Goal: Task Accomplishment & Management: Use online tool/utility

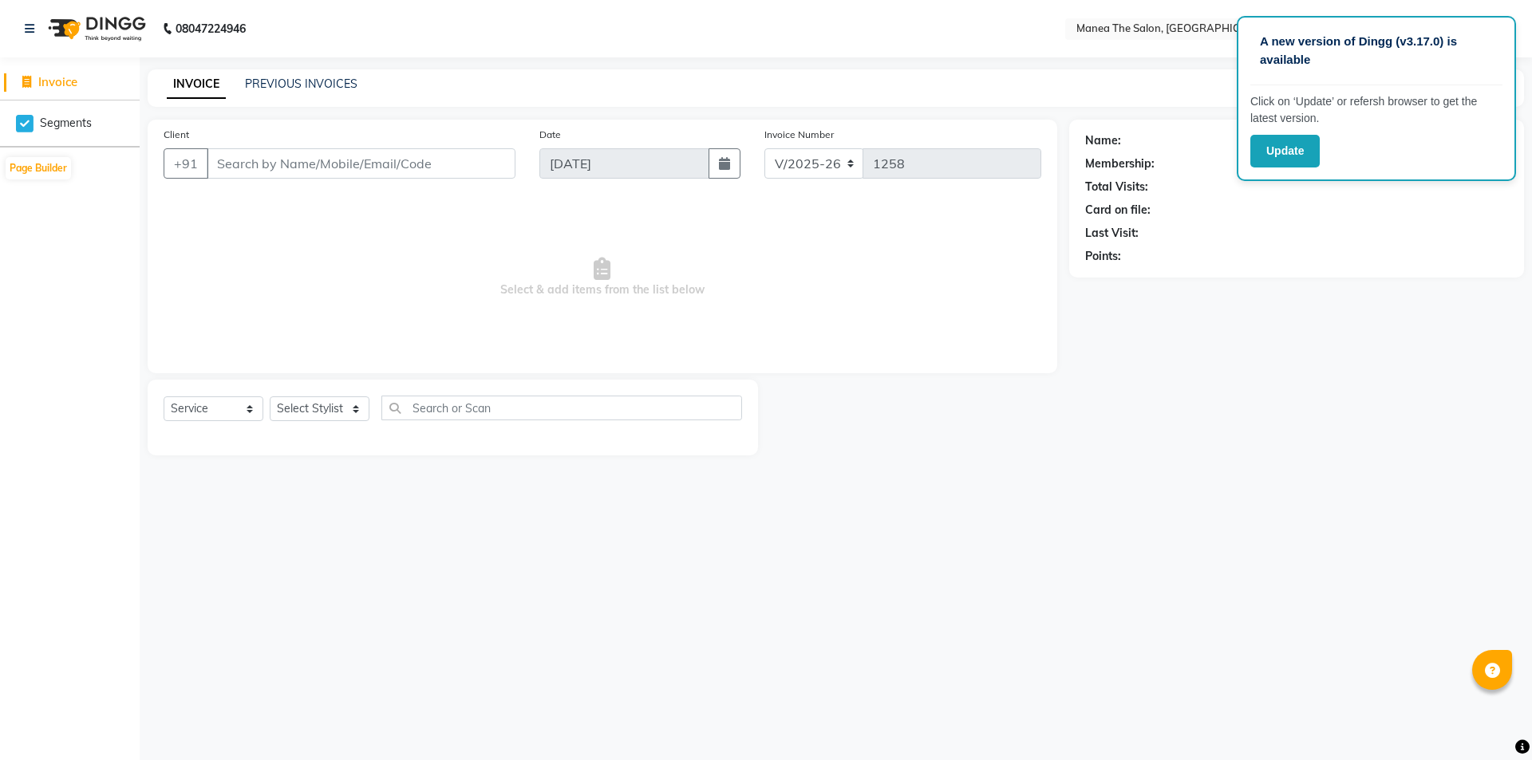
select select "6397"
select select "service"
click at [341, 409] on select "Select Stylist [PERSON_NAME] [PERSON_NAME] Aruna [PERSON_NAME] Manager [PERSON_…" at bounding box center [320, 409] width 100 height 25
select select "82340"
click at [270, 397] on select "Select Stylist [PERSON_NAME] [PERSON_NAME] Aruna [PERSON_NAME] Manager [PERSON_…" at bounding box center [320, 409] width 100 height 25
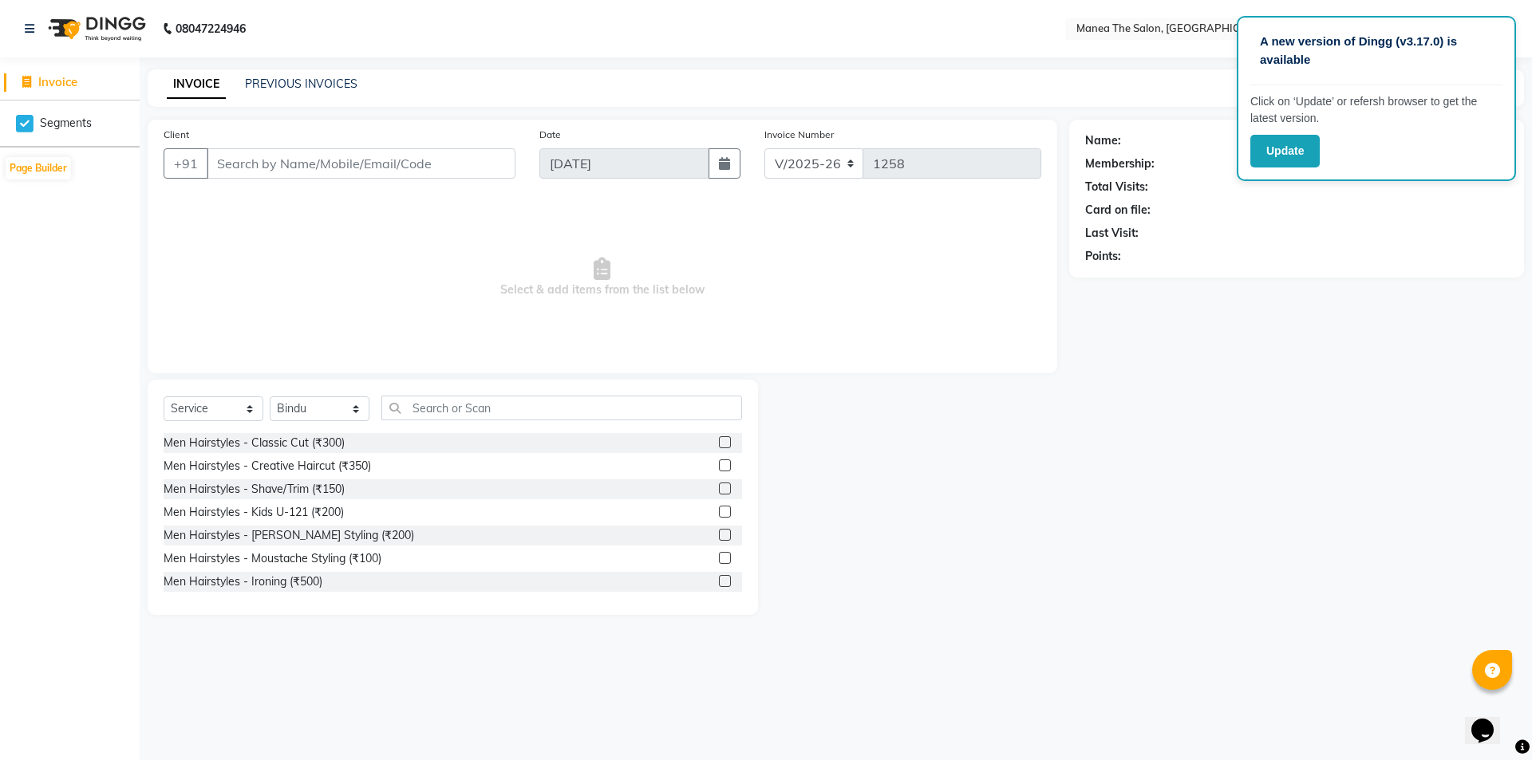
click at [494, 393] on div "Select Service Product Membership Package Voucher Prepaid Gift Card Select Styl…" at bounding box center [453, 497] width 610 height 235
click at [464, 419] on input "text" at bounding box center [561, 408] width 361 height 25
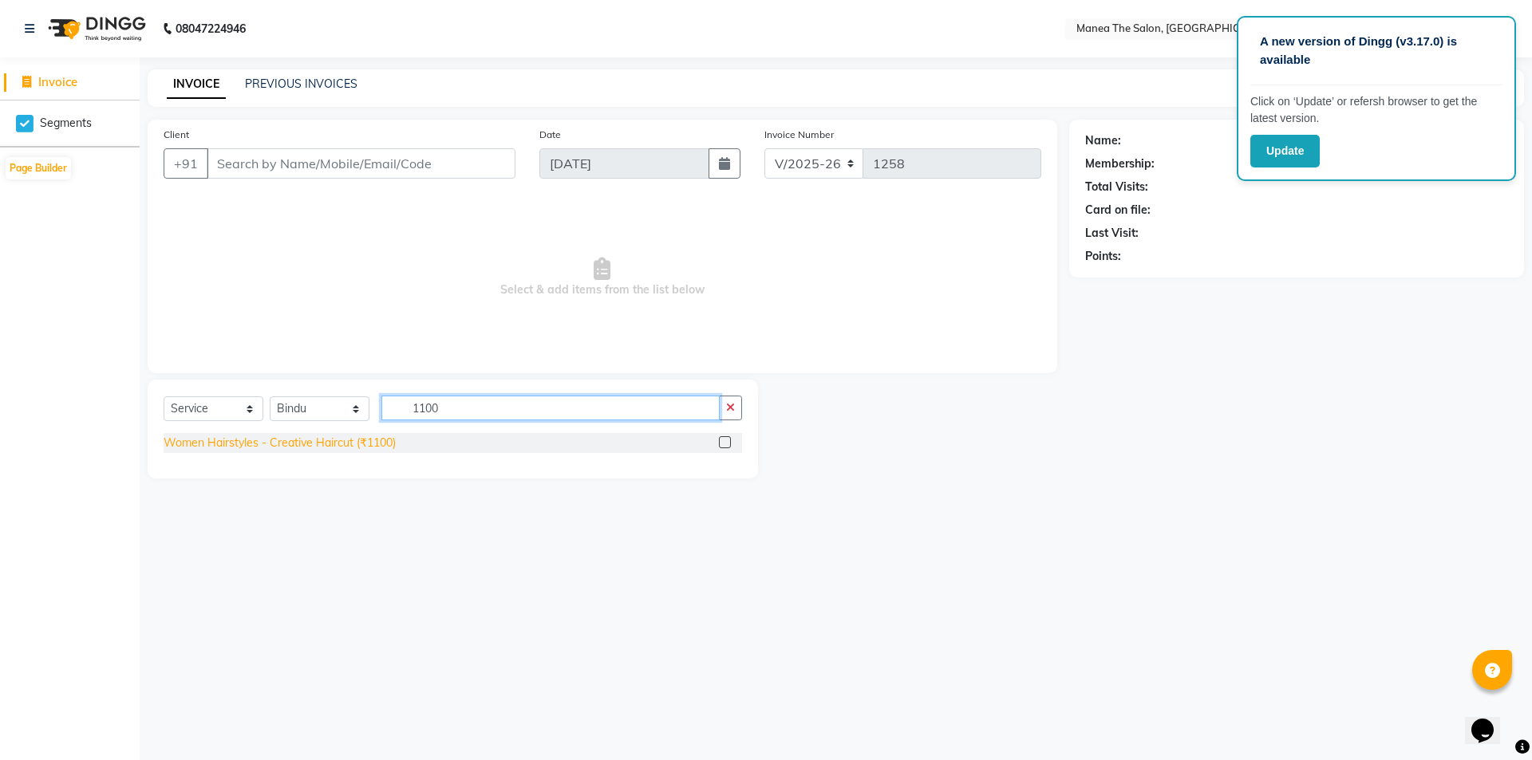
type input "1100"
click at [347, 436] on div "Women Hairstyles - Creative Haircut (₹1100)" at bounding box center [280, 443] width 232 height 17
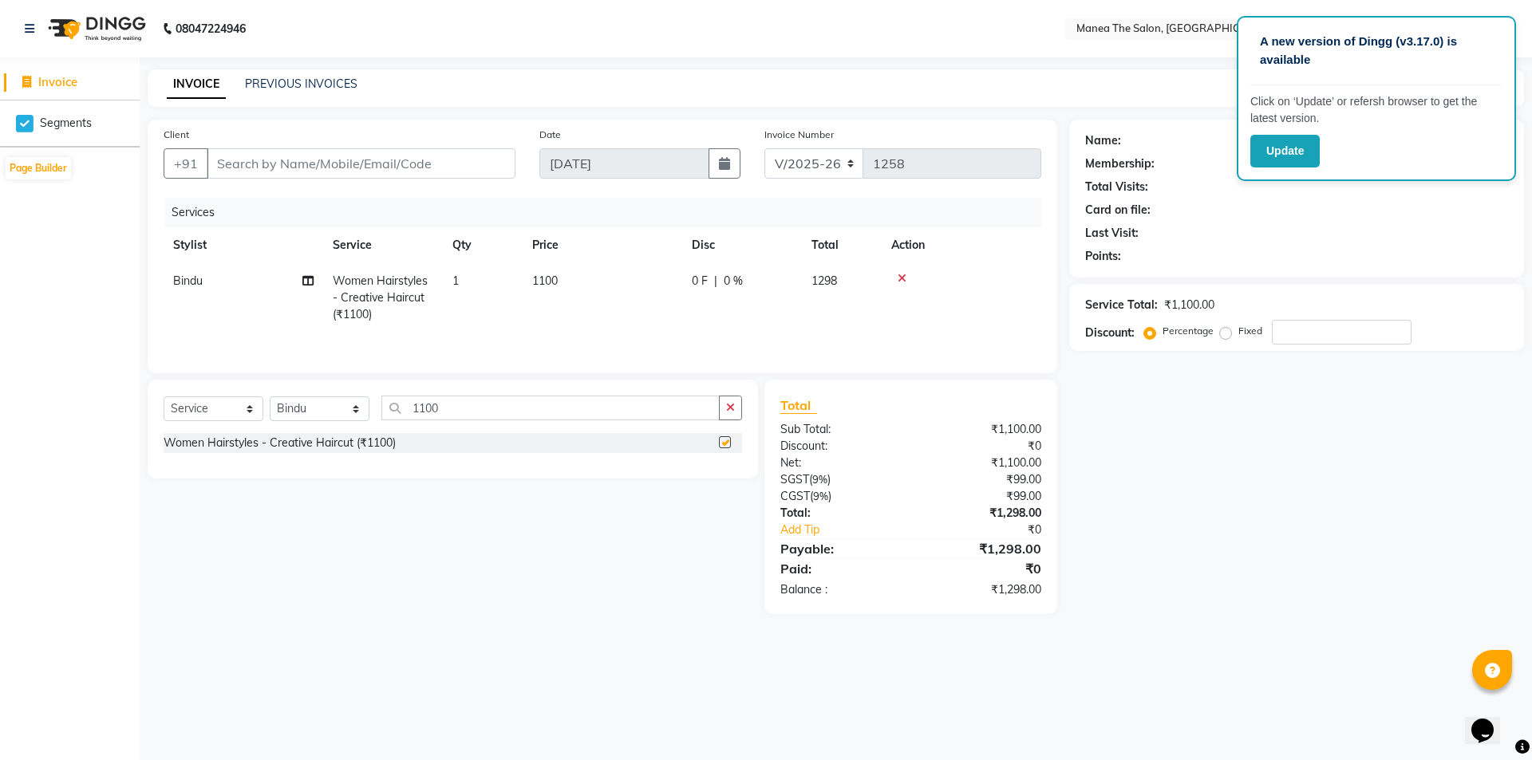
checkbox input "false"
click at [318, 408] on select "Select Stylist [PERSON_NAME] [PERSON_NAME] Aruna [PERSON_NAME] Manager [PERSON_…" at bounding box center [320, 409] width 100 height 25
select select "85836"
click at [270, 397] on select "Select Stylist [PERSON_NAME] [PERSON_NAME] Aruna [PERSON_NAME] Manager [PERSON_…" at bounding box center [320, 409] width 100 height 25
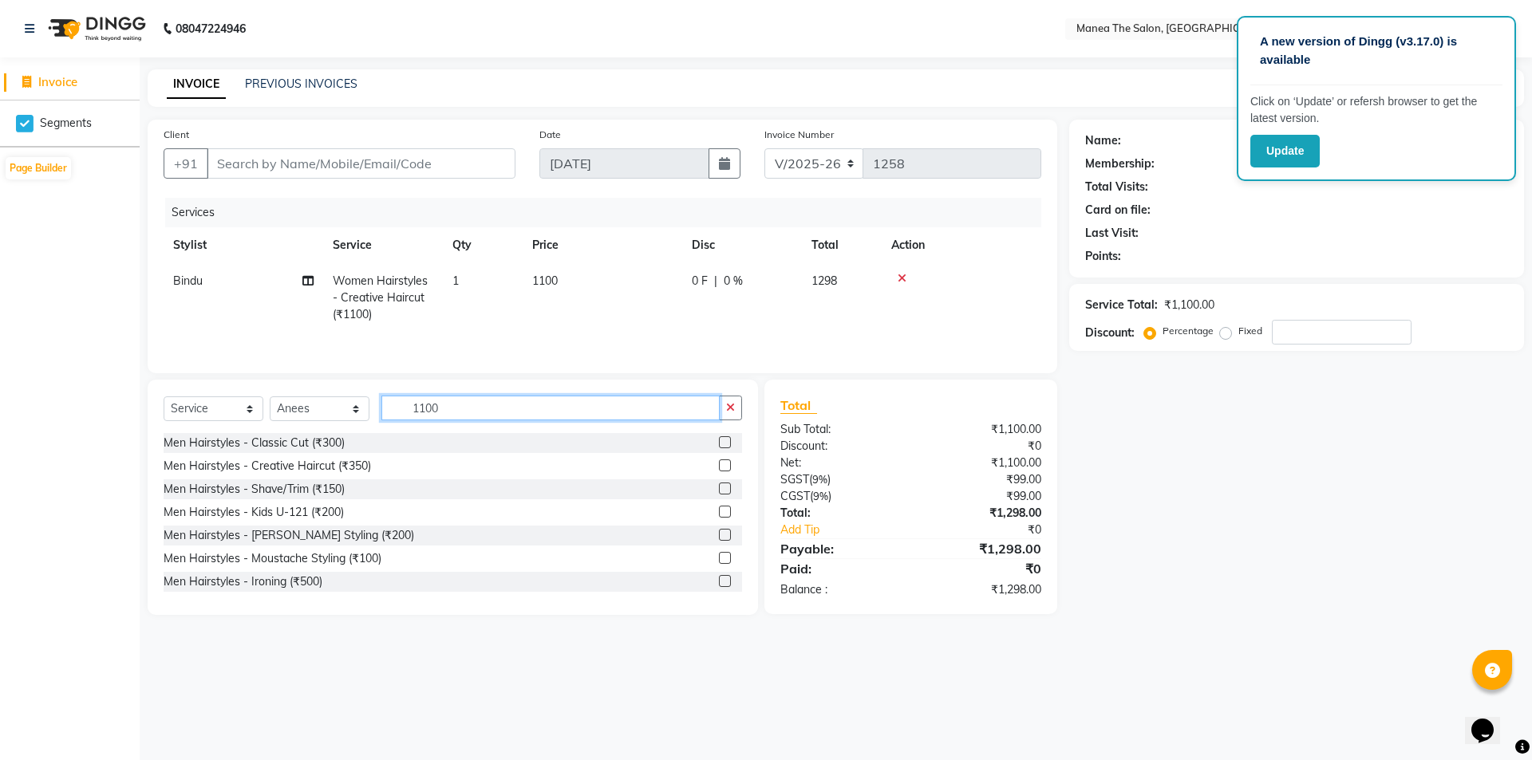
click at [494, 407] on input "1100" at bounding box center [550, 408] width 338 height 25
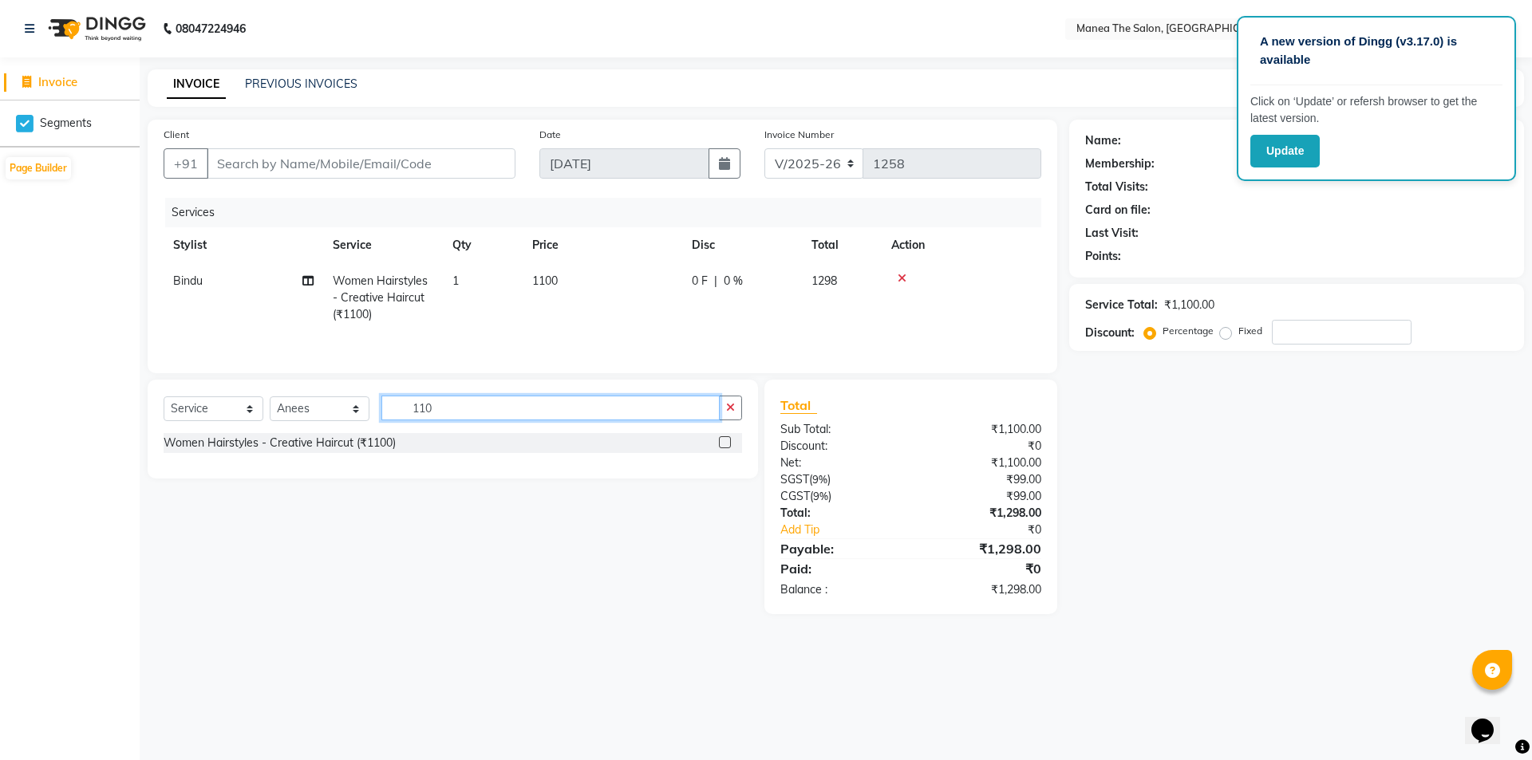
type input "1100"
click at [301, 439] on div "Women Hairstyles - Creative Haircut (₹1100)" at bounding box center [280, 443] width 232 height 17
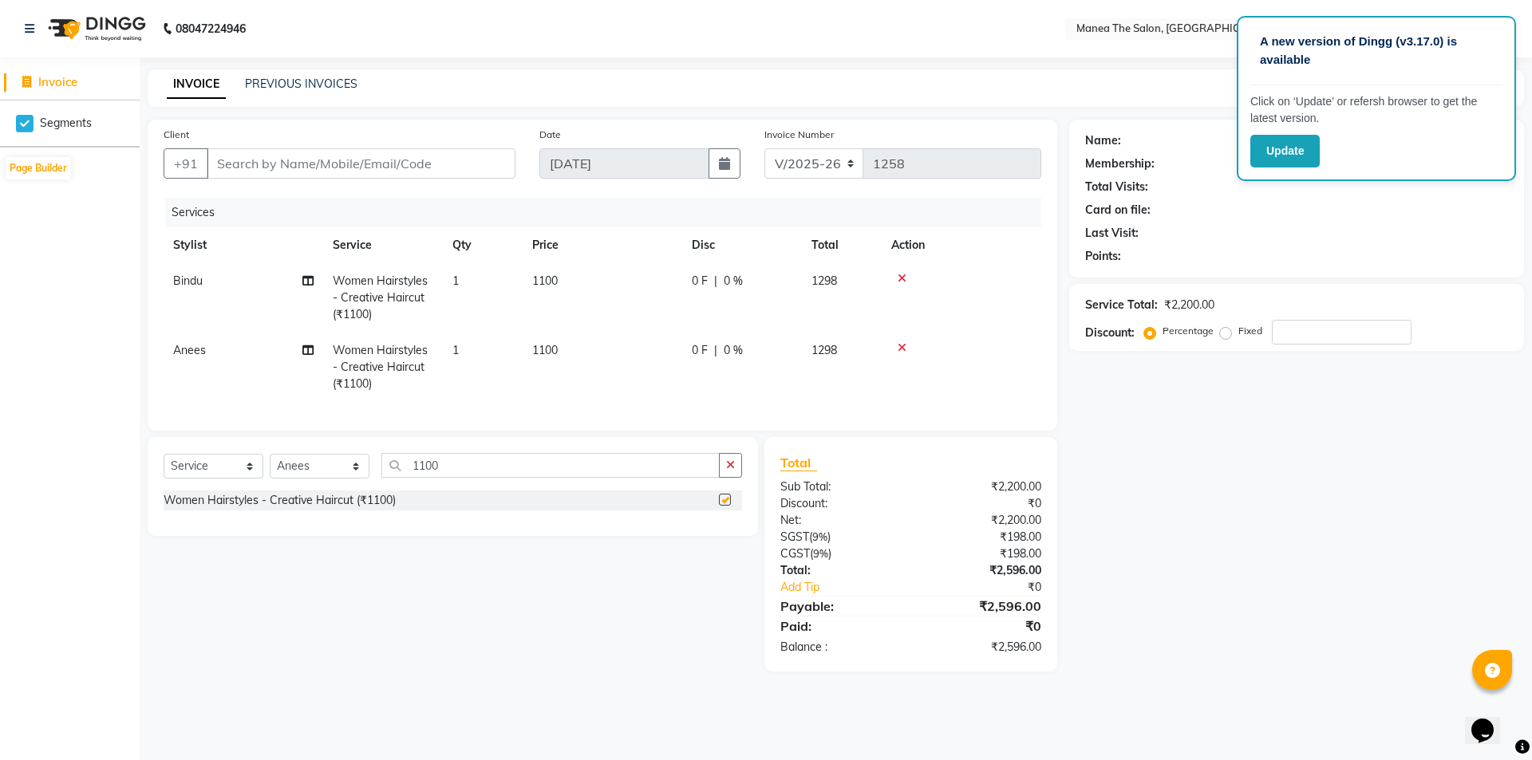
checkbox input "false"
click at [261, 168] on input "Client" at bounding box center [361, 163] width 309 height 30
drag, startPoint x: 409, startPoint y: 145, endPoint x: 401, endPoint y: 155, distance: 12.0
click at [408, 148] on div "Client +91" at bounding box center [340, 158] width 376 height 65
click at [395, 154] on input "Client" at bounding box center [361, 163] width 309 height 30
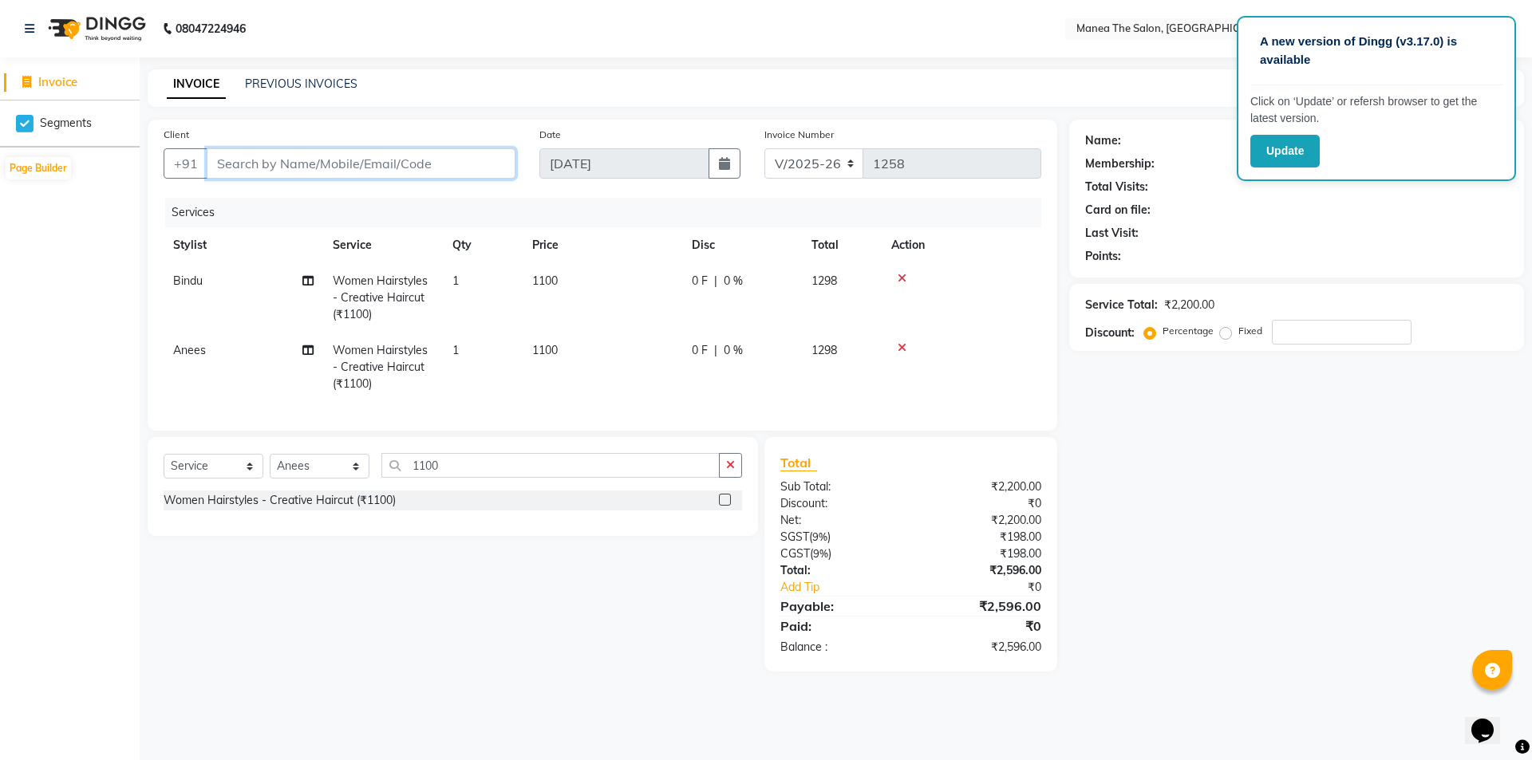
type input "7"
type input "0"
type input "7032554478"
click at [488, 166] on span "Add Client" at bounding box center [474, 164] width 63 height 16
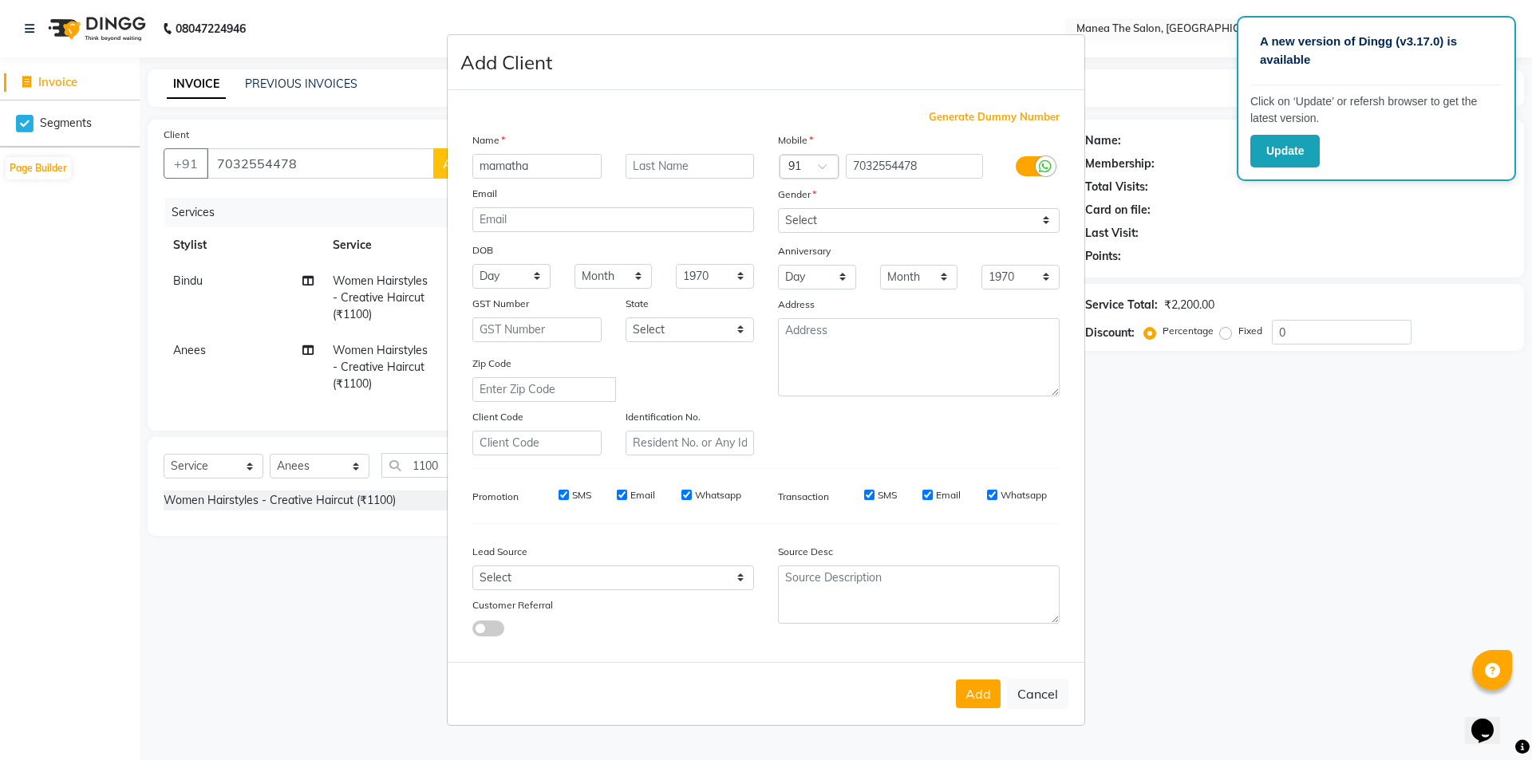
type input "mamatha"
click at [816, 214] on div "Mobile Country Code × 91 7032554478 Gender Select [DEMOGRAPHIC_DATA] [DEMOGRAPH…" at bounding box center [919, 294] width 306 height 324
click at [812, 217] on select "Select [DEMOGRAPHIC_DATA] [DEMOGRAPHIC_DATA] Other Prefer Not To Say" at bounding box center [919, 220] width 282 height 25
select select "[DEMOGRAPHIC_DATA]"
click at [778, 208] on select "Select [DEMOGRAPHIC_DATA] [DEMOGRAPHIC_DATA] Other Prefer Not To Say" at bounding box center [919, 220] width 282 height 25
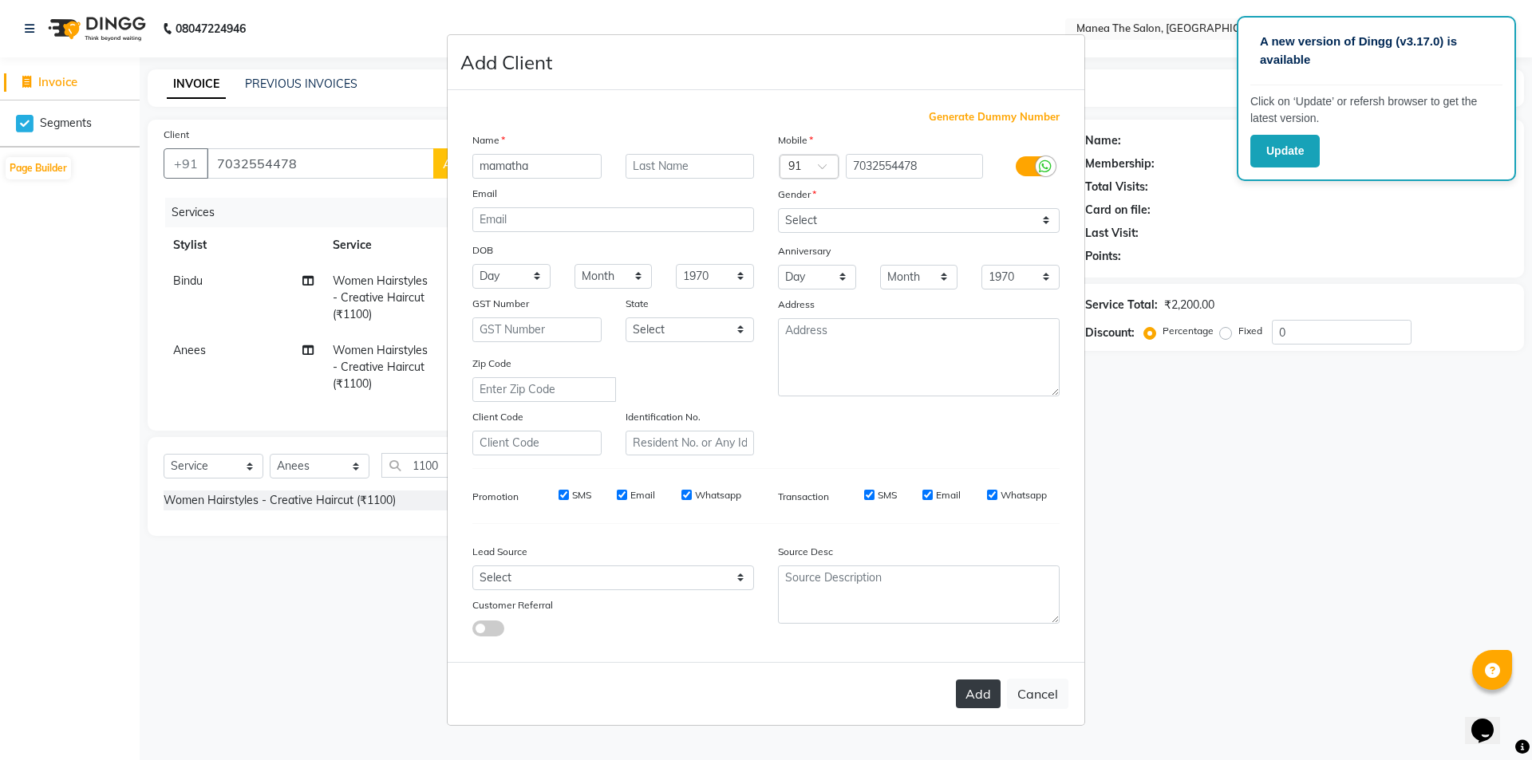
click at [994, 700] on button "Add" at bounding box center [978, 694] width 45 height 29
type input "70******78"
select select
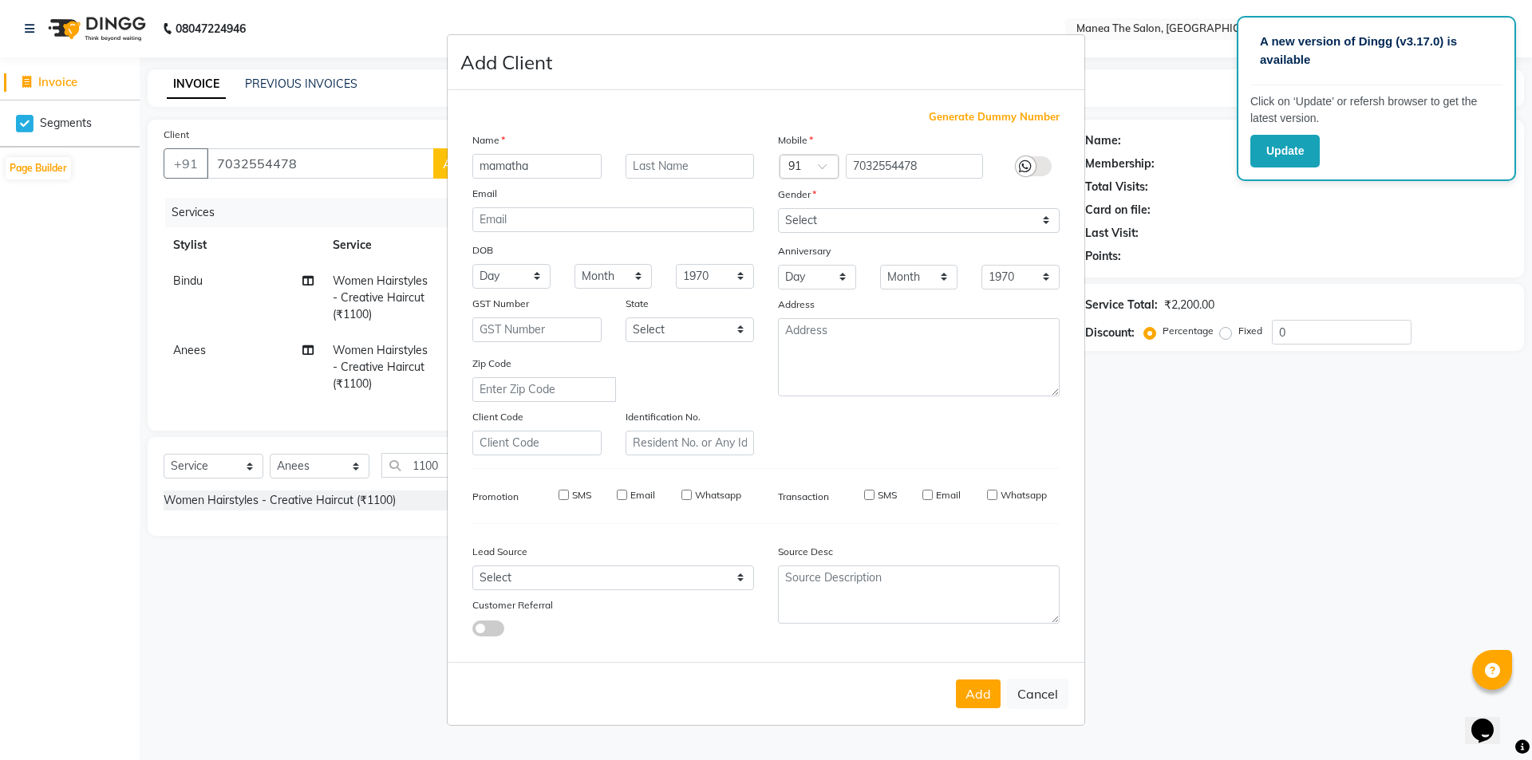
select select
checkbox input "false"
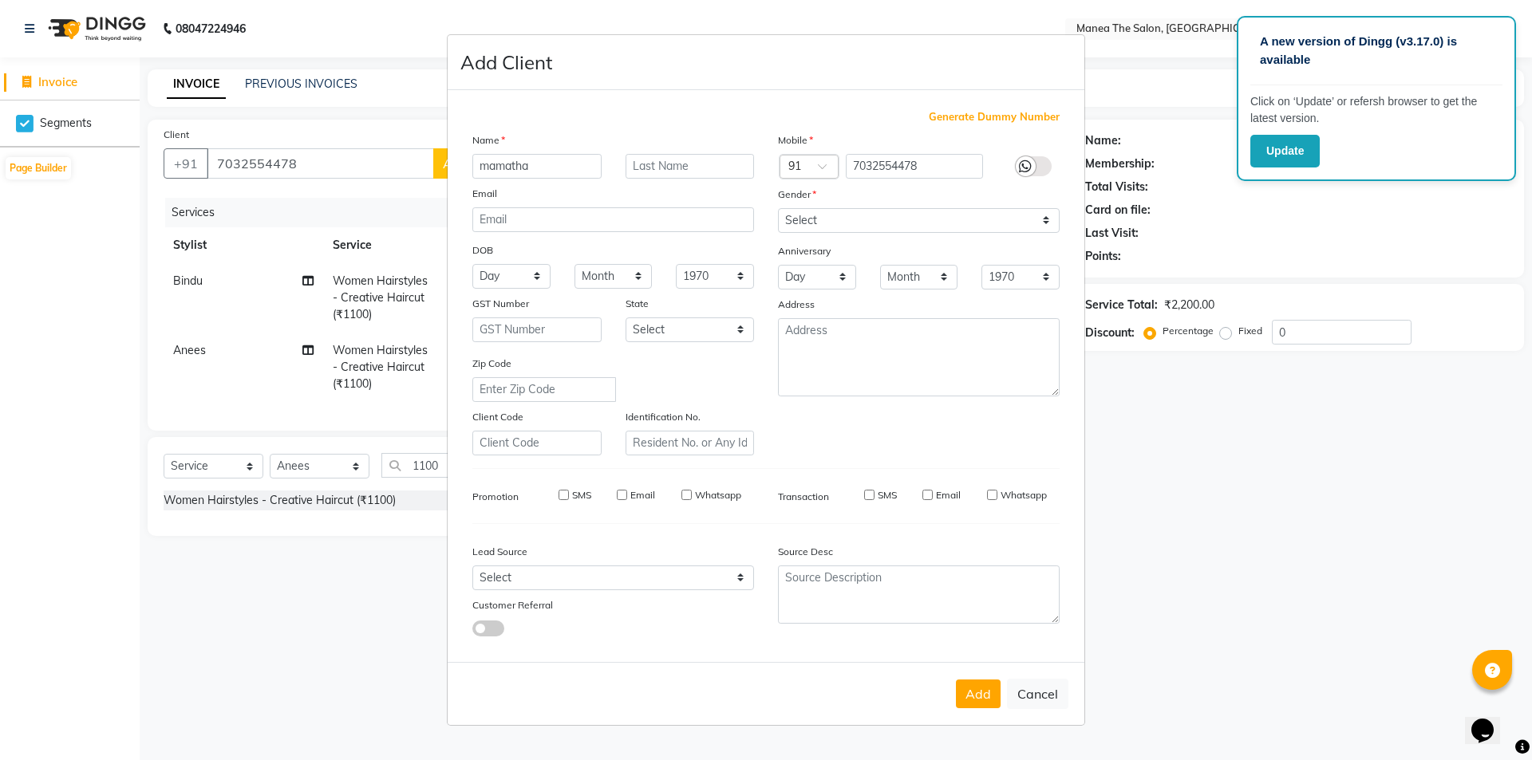
checkbox input "false"
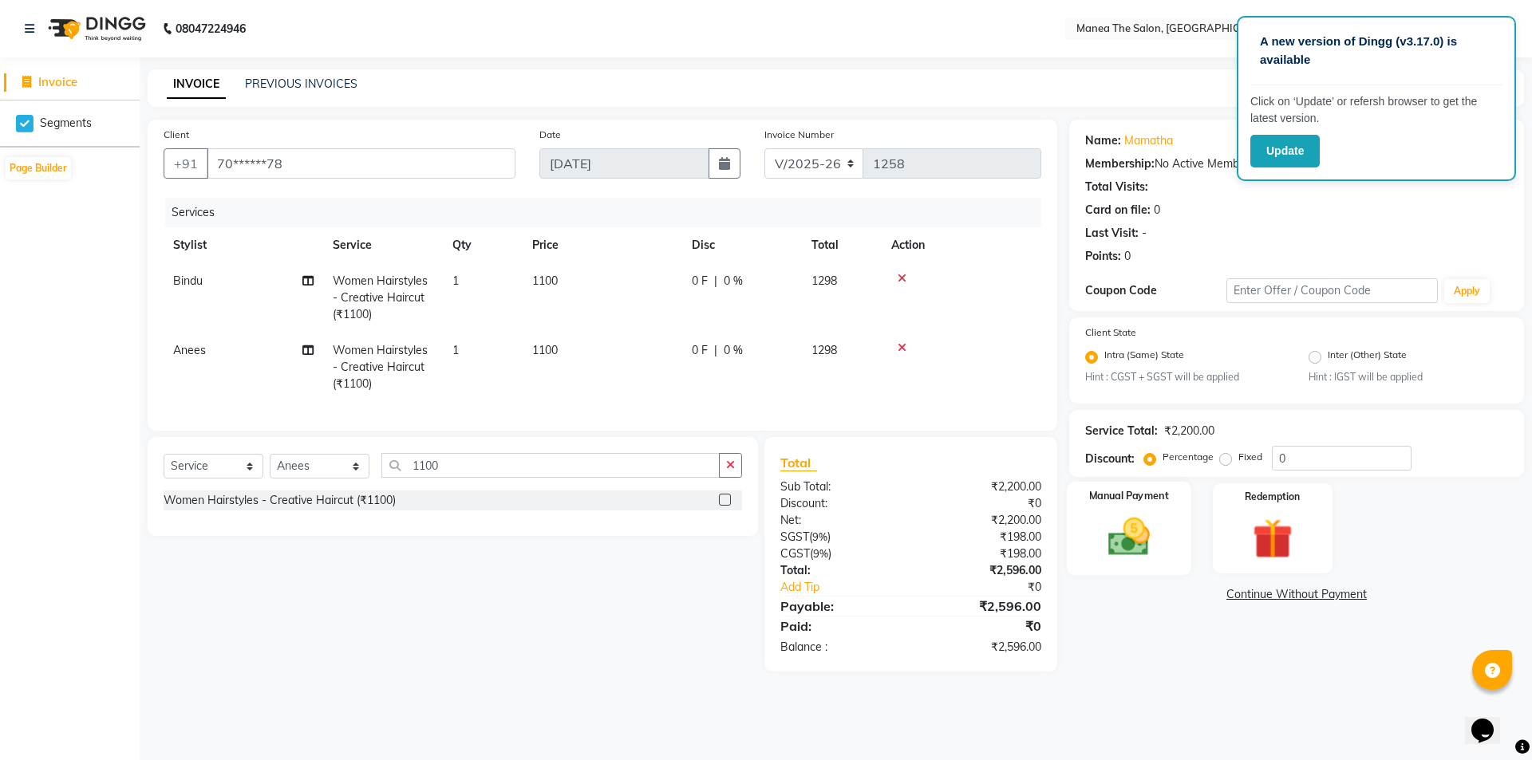
click at [1142, 541] on img at bounding box center [1129, 538] width 69 height 49
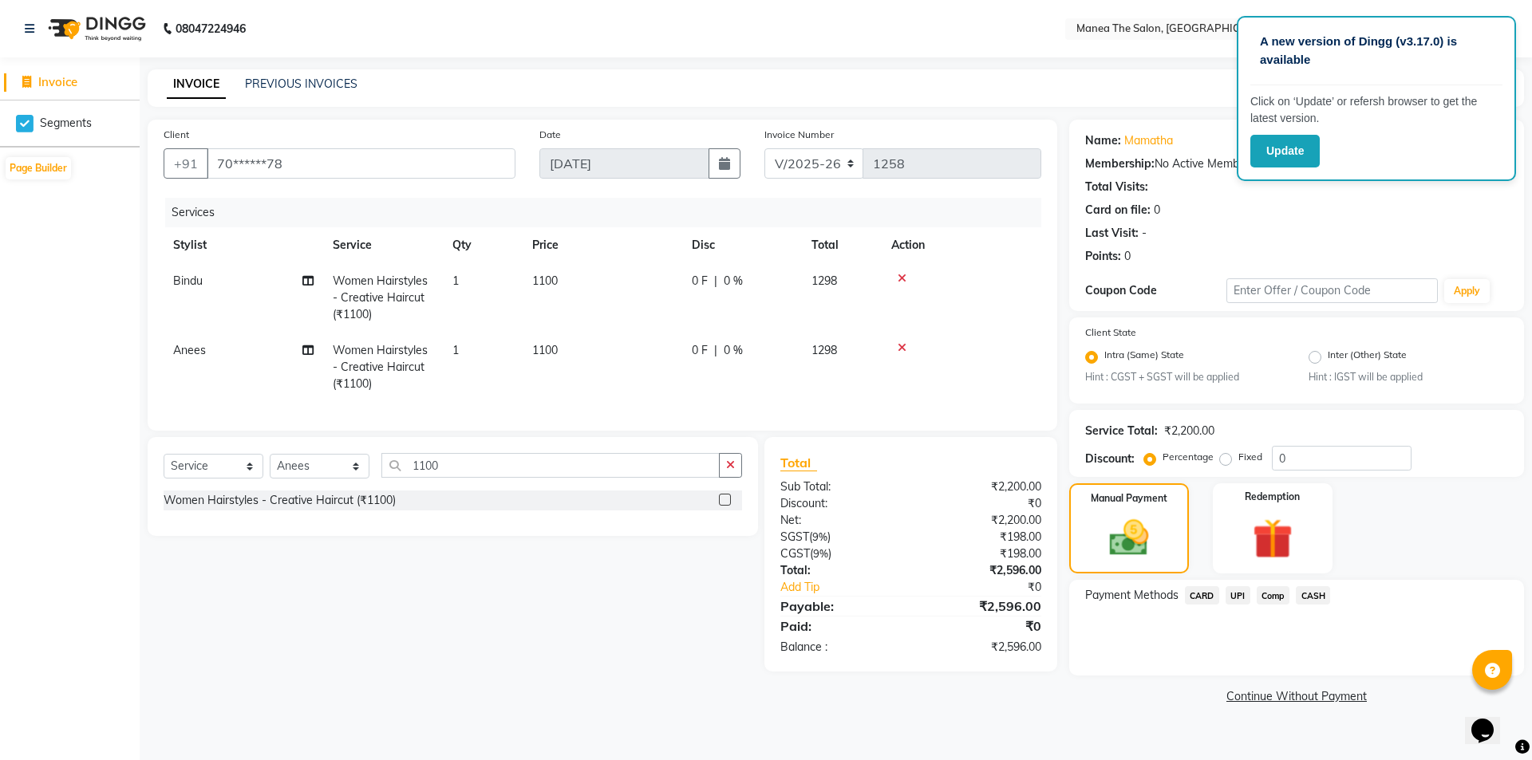
click at [1237, 593] on span "UPI" at bounding box center [1238, 596] width 25 height 18
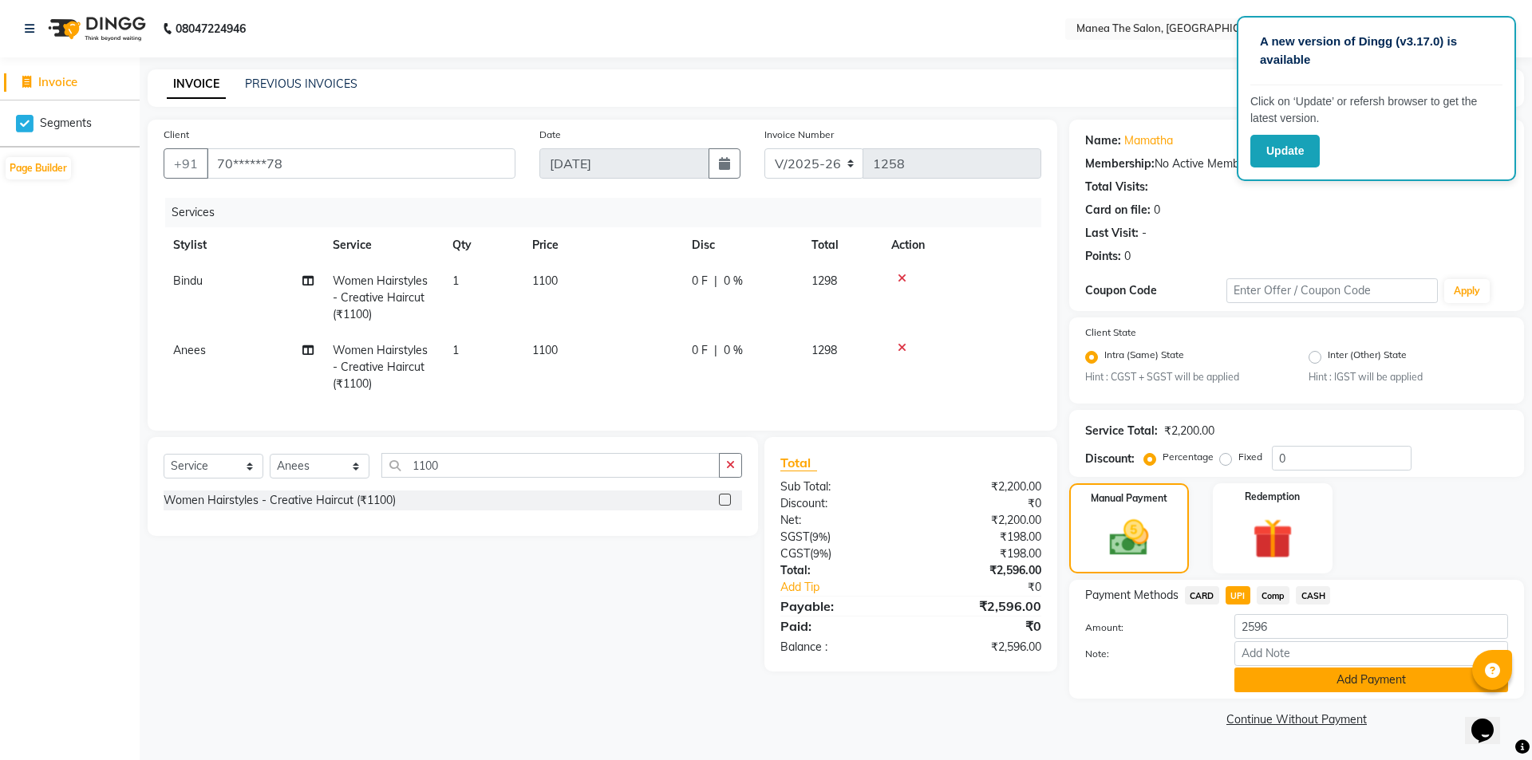
click at [1295, 676] on button "Add Payment" at bounding box center [1372, 680] width 274 height 25
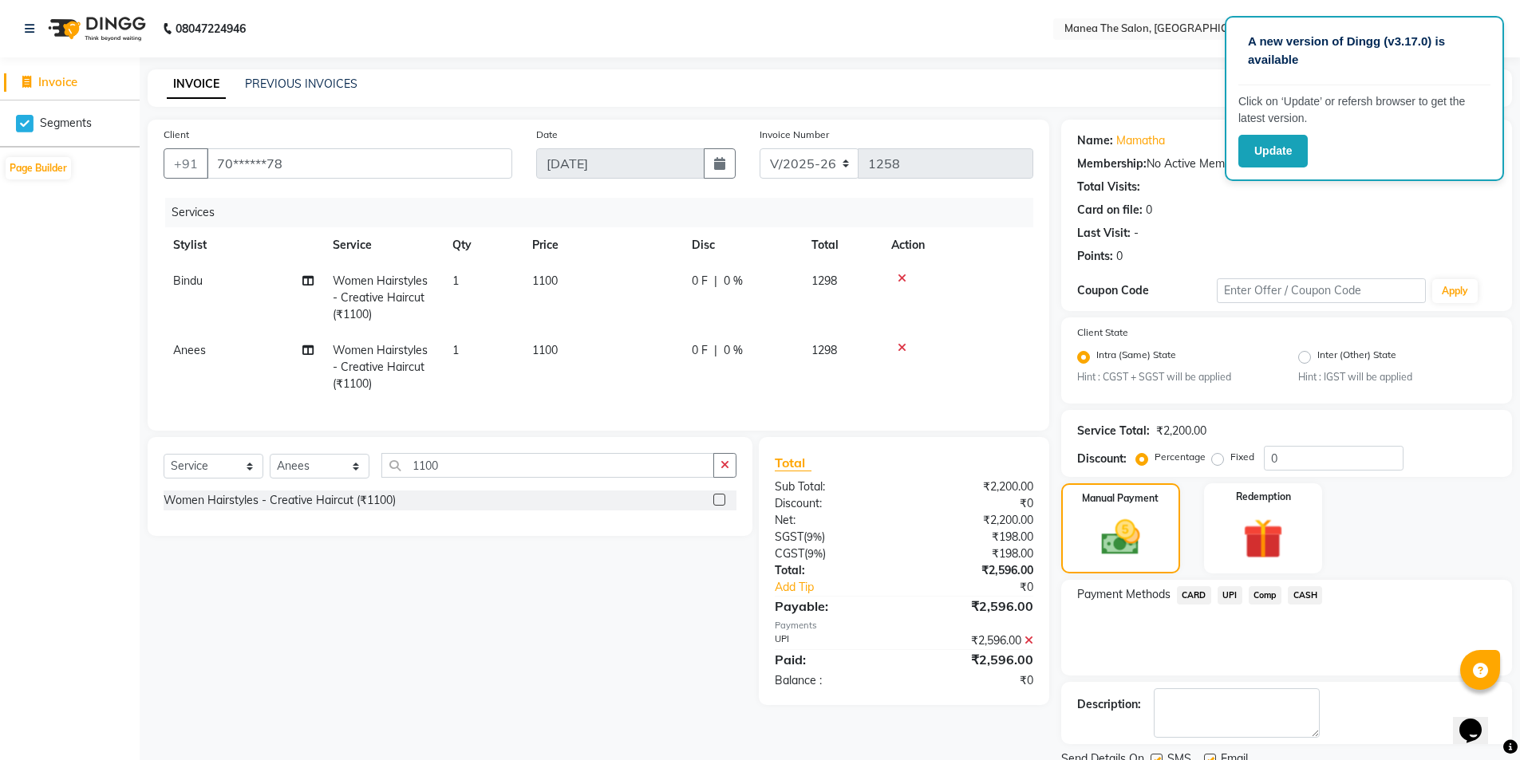
scroll to position [62, 0]
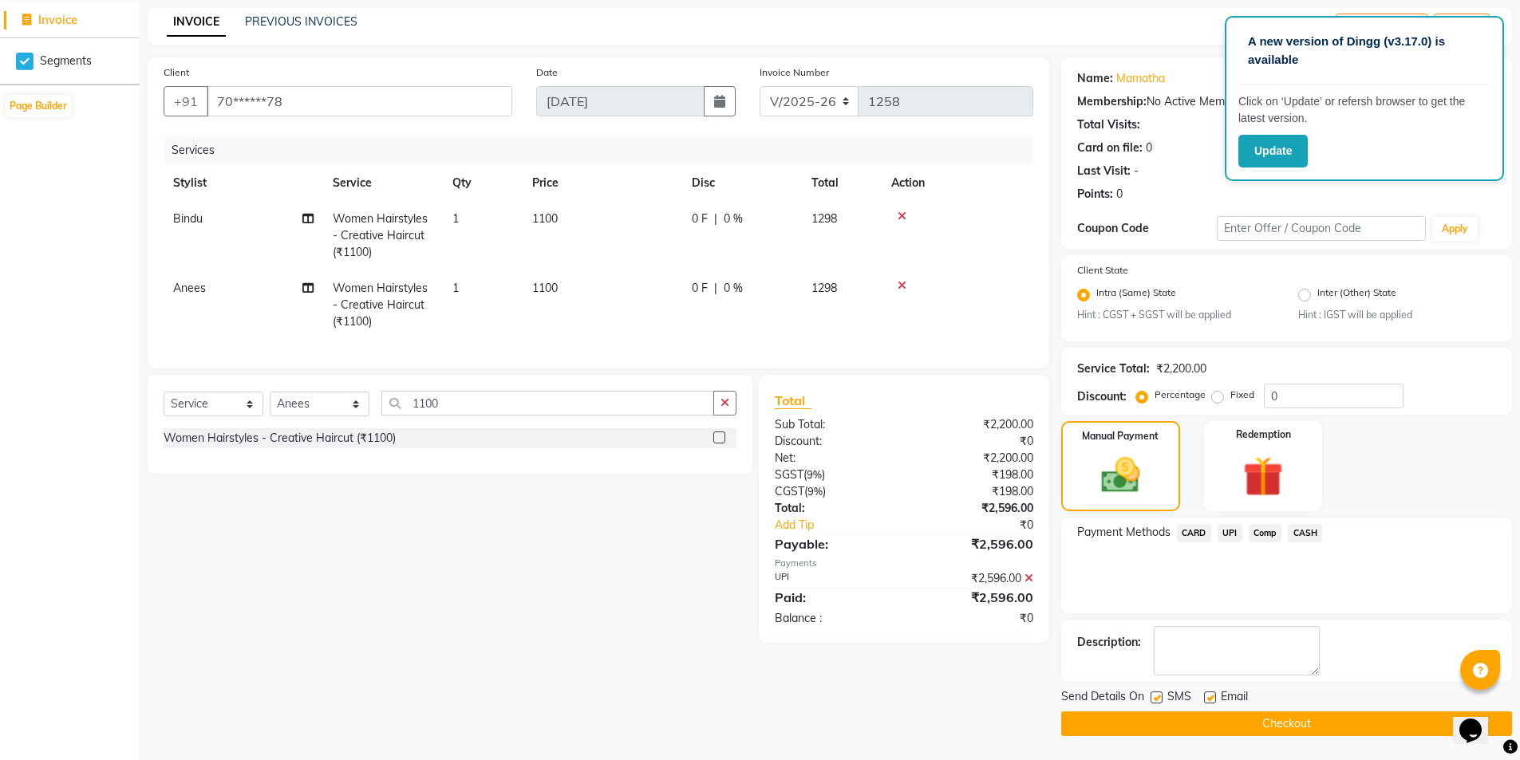
click at [1159, 726] on button "Checkout" at bounding box center [1286, 724] width 451 height 25
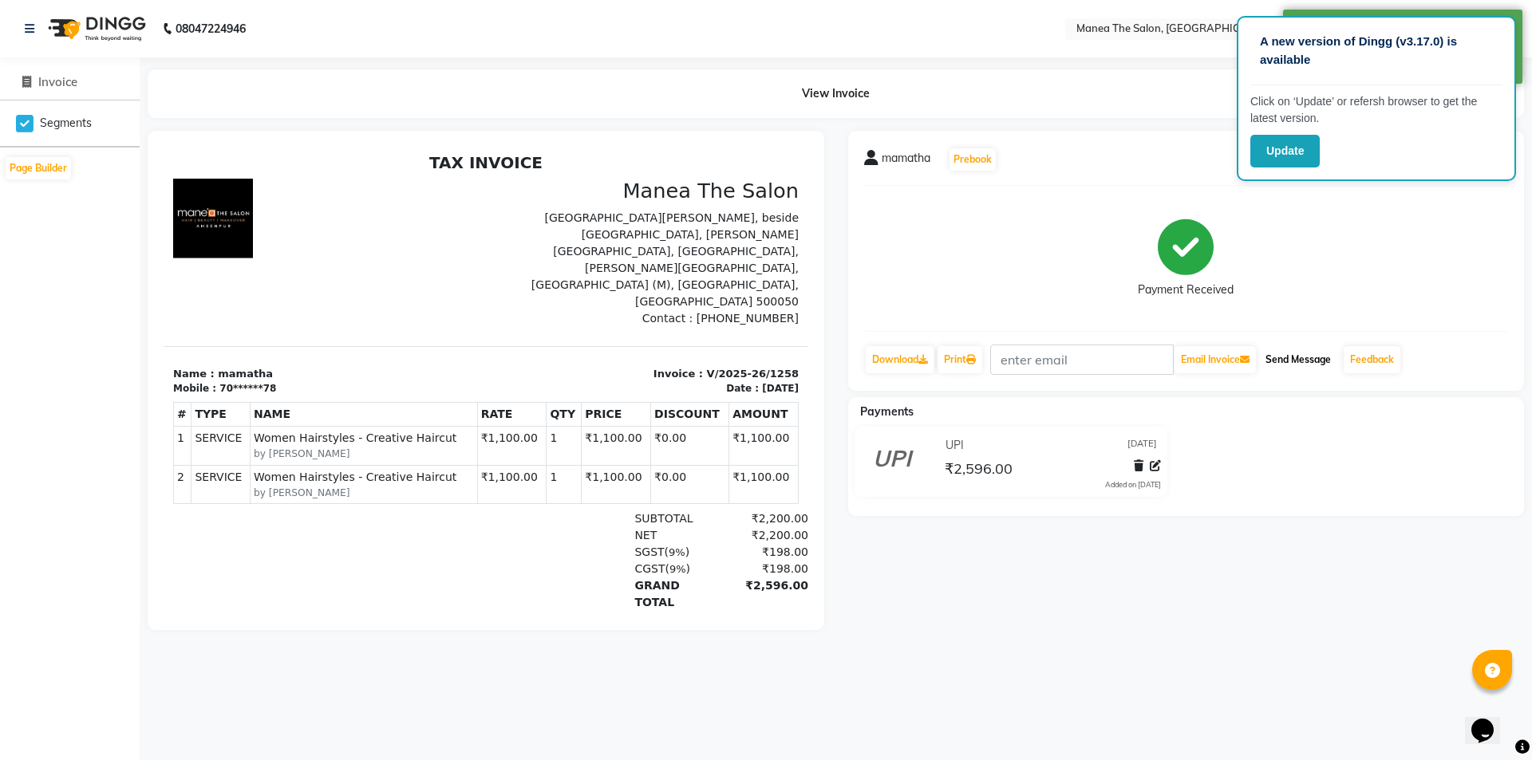
click at [1303, 354] on button "Send Message" at bounding box center [1298, 359] width 78 height 27
select select "6397"
select select "service"
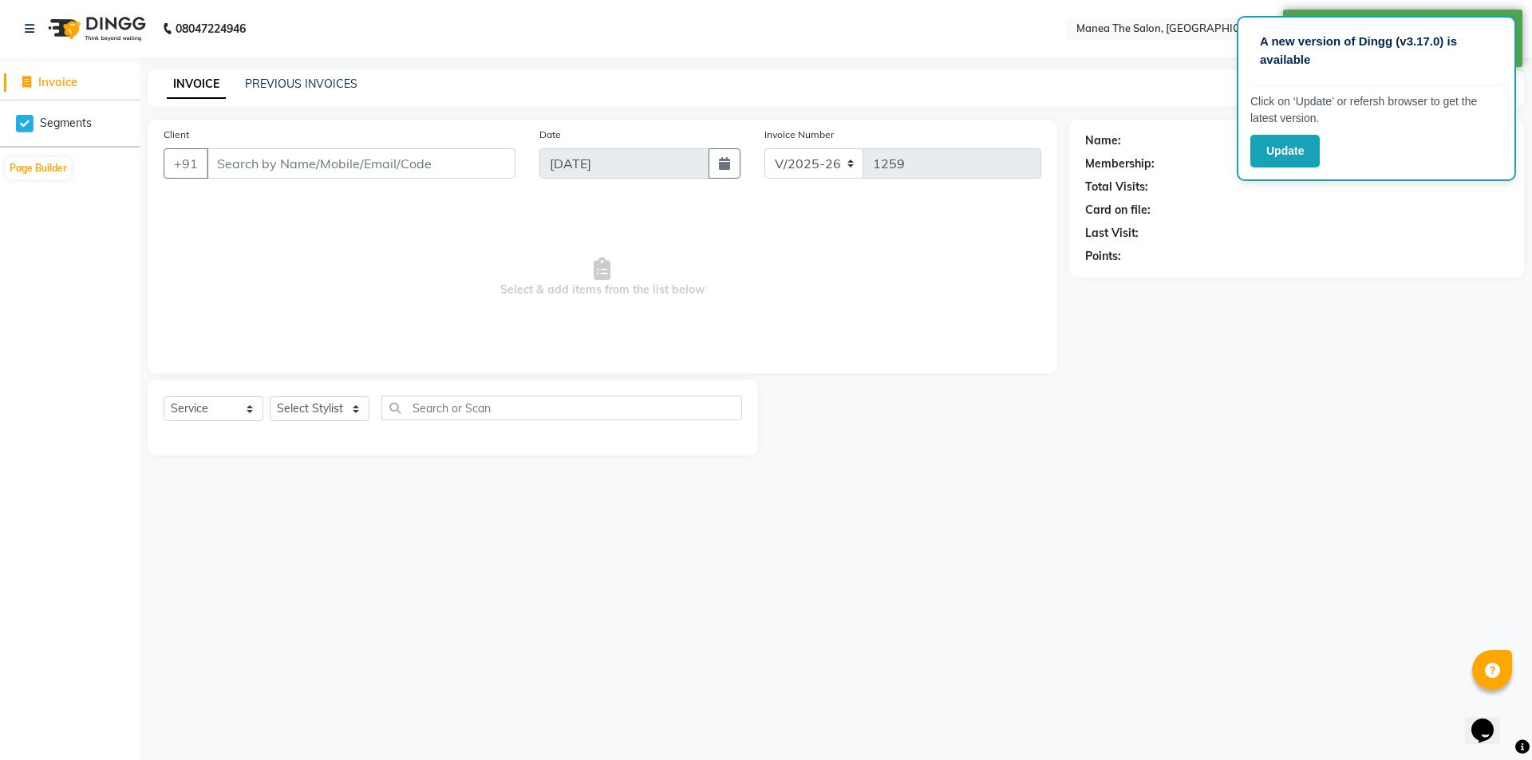
click at [59, 81] on span "Invoice" at bounding box center [57, 81] width 39 height 15
click at [298, 94] on div "INVOICE PREVIOUS INVOICES Create New Save" at bounding box center [836, 88] width 1377 height 38
click at [303, 81] on link "PREVIOUS INVOICES" at bounding box center [301, 84] width 113 height 14
